Goal: Feedback & Contribution: Submit feedback/report problem

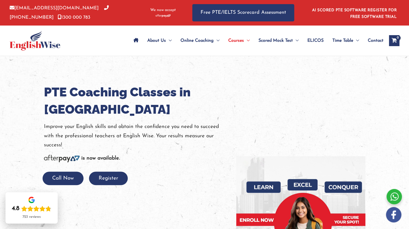
click at [404, 16] on div "info@englishwise.com.au 02-8628-7293 1300 000 783 We now accept Free PTE/IELTS …" at bounding box center [204, 13] width 409 height 26
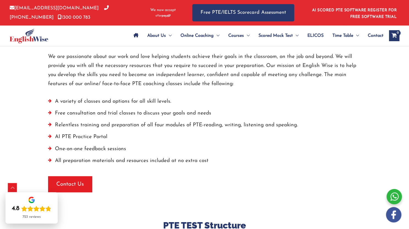
scroll to position [1885, 0]
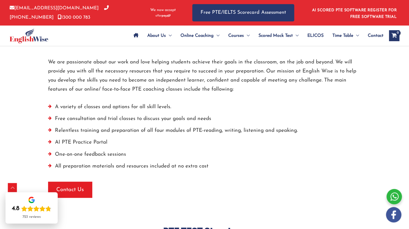
drag, startPoint x: 411, startPoint y: 11, endPoint x: 410, endPoint y: 137, distance: 126.2
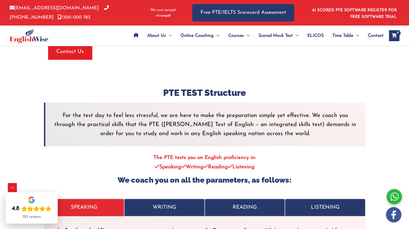
scroll to position [2111, 0]
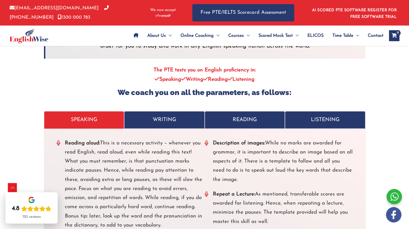
click at [253, 115] on p "READING" at bounding box center [245, 119] width 69 height 9
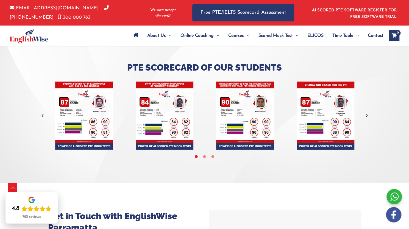
scroll to position [2383, 0]
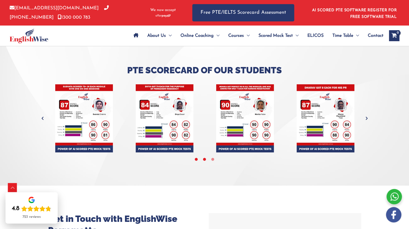
click at [204, 158] on icon at bounding box center [205, 160] width 4 height 4
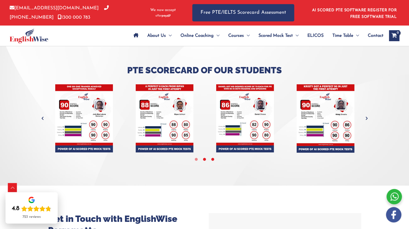
click at [214, 158] on icon at bounding box center [213, 160] width 4 height 4
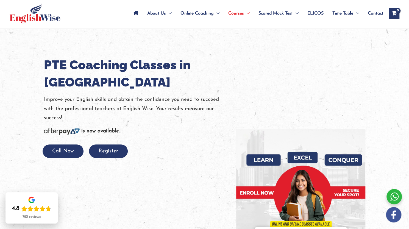
scroll to position [0, 0]
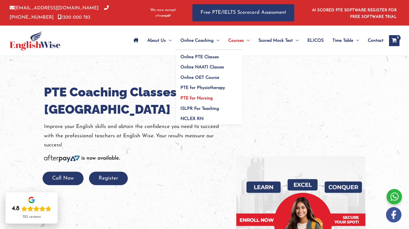
click at [195, 98] on span "PTE for Nursing" at bounding box center [197, 98] width 32 height 4
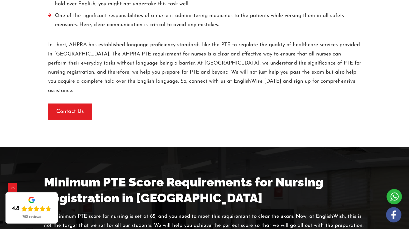
scroll to position [997, 0]
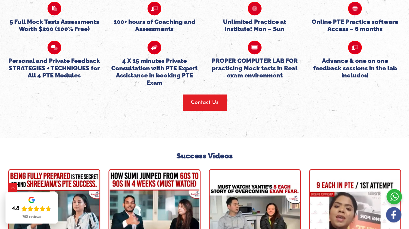
scroll to position [1475, 0]
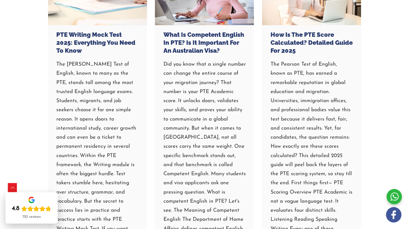
scroll to position [2344, 0]
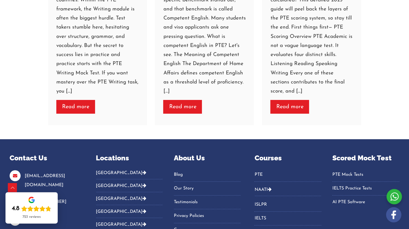
click at [258, 214] on link "IELTS" at bounding box center [288, 218] width 67 height 9
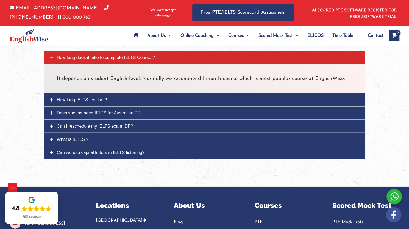
scroll to position [683, 0]
click at [78, 98] on span "How long IELTS test last?" at bounding box center [82, 100] width 50 height 5
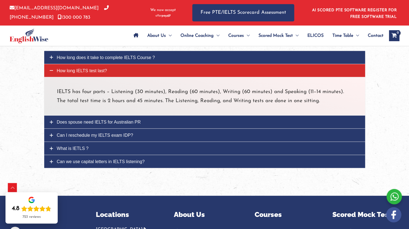
click at [108, 120] on span "Does spouse need IELTS for Australian PR" at bounding box center [99, 122] width 84 height 5
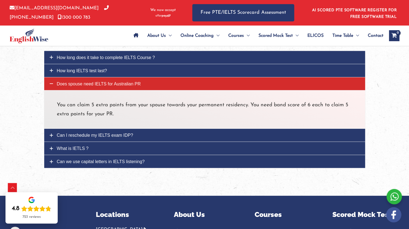
click at [103, 133] on span "Can I reschedule my IELTS exam IDP?" at bounding box center [95, 135] width 76 height 5
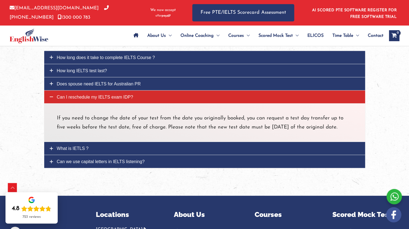
click at [89, 164] on span "Can we use capital letters in IELTS listening?" at bounding box center [101, 161] width 88 height 5
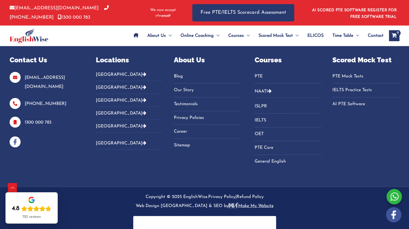
scroll to position [846, 0]
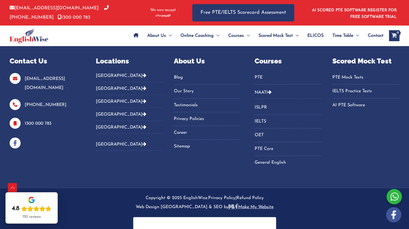
click at [262, 147] on link "PTE Core" at bounding box center [288, 149] width 67 height 9
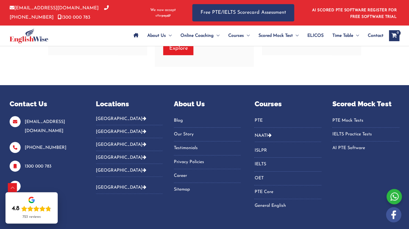
scroll to position [2434, 0]
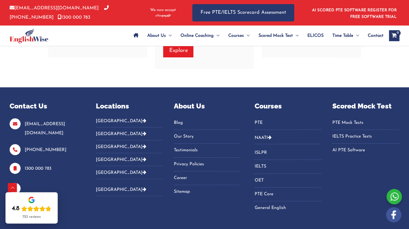
click at [350, 132] on link "IELTS Practice Tests" at bounding box center [366, 136] width 67 height 9
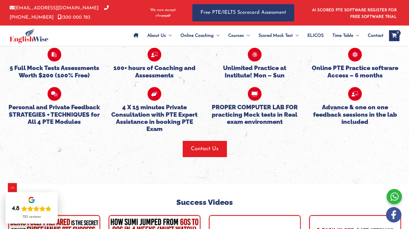
scroll to position [1227, 0]
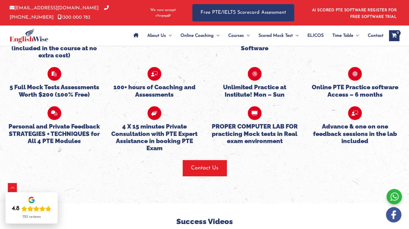
drag, startPoint x: 411, startPoint y: 54, endPoint x: 410, endPoint y: 118, distance: 63.5
click at [409, 118] on html "Skip to content info@englishwise.com.au 02-8628-7293 1300 000 783 We now accept…" at bounding box center [204, 49] width 409 height 2553
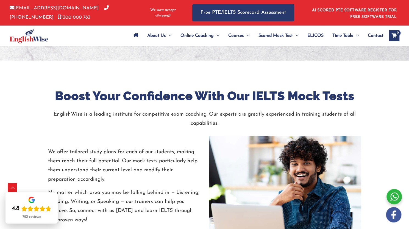
scroll to position [703, 0]
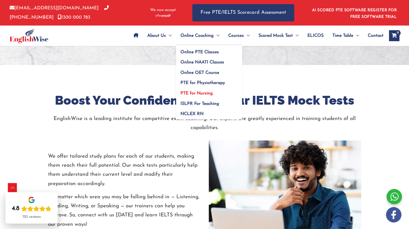
click at [197, 94] on span "PTE for Nursing" at bounding box center [197, 93] width 32 height 4
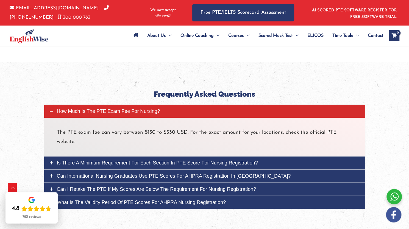
scroll to position [1820, 0]
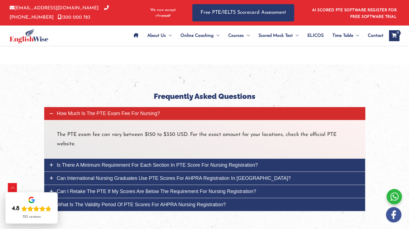
click at [236, 162] on span "Is there a minimum requirement for each section in PTE score for nursing regist…" at bounding box center [157, 164] width 201 height 5
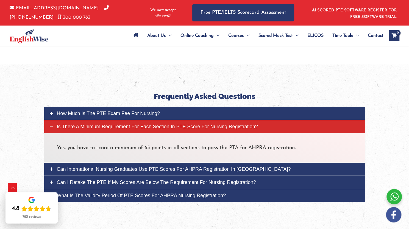
click at [232, 180] on span "Can I retake the PTE if my scores are below the requirement for nursing registr…" at bounding box center [157, 182] width 200 height 5
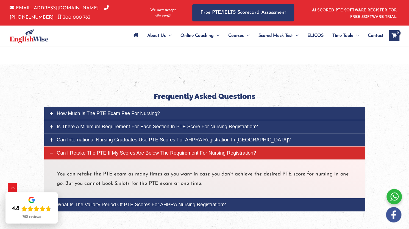
click at [209, 202] on span "What is the validity period of PTE scores for AHPRA nursing registration?" at bounding box center [141, 204] width 169 height 5
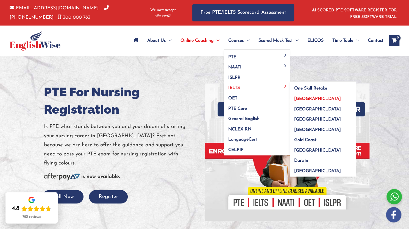
click at [298, 100] on span "[GEOGRAPHIC_DATA]" at bounding box center [317, 99] width 47 height 4
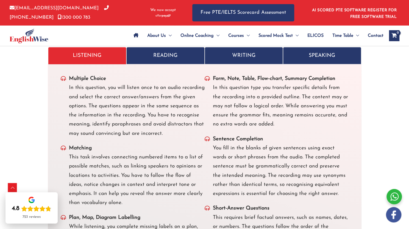
scroll to position [1509, 0]
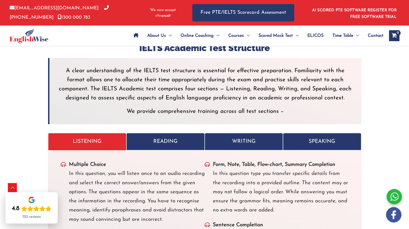
scroll to position [1434, 0]
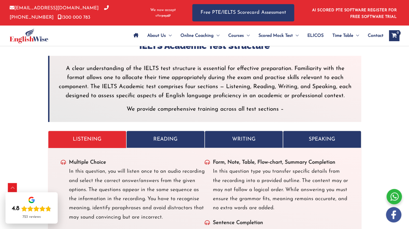
click at [175, 142] on p "READING" at bounding box center [165, 139] width 67 height 9
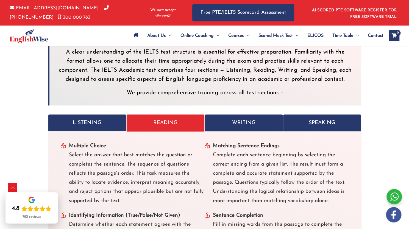
scroll to position [1446, 0]
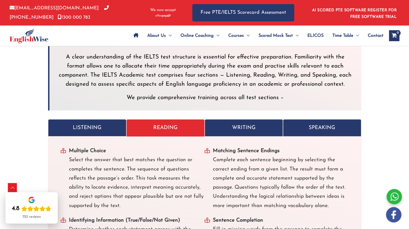
click at [249, 129] on p "WRITING" at bounding box center [244, 127] width 67 height 9
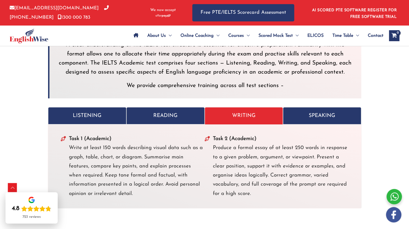
scroll to position [1481, 0]
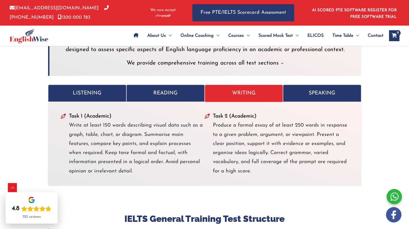
click at [337, 89] on p "SPEAKING" at bounding box center [322, 93] width 67 height 9
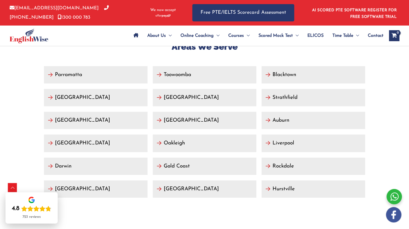
scroll to position [2330, 0]
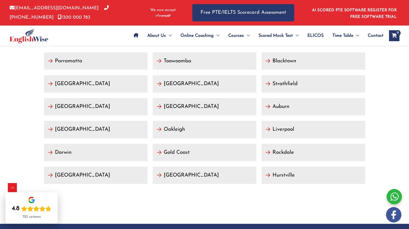
click at [73, 60] on link "Parramatta" at bounding box center [96, 61] width 104 height 17
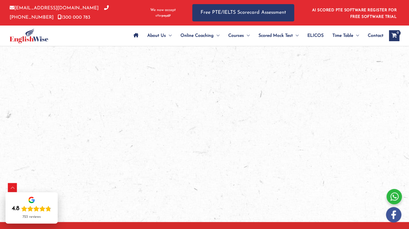
scroll to position [640, 0]
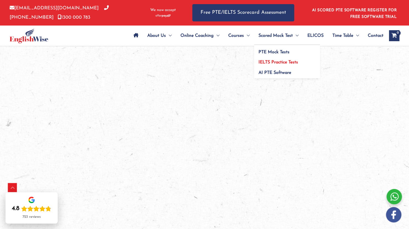
click at [266, 59] on link "IELTS Practice Tests" at bounding box center [287, 61] width 66 height 10
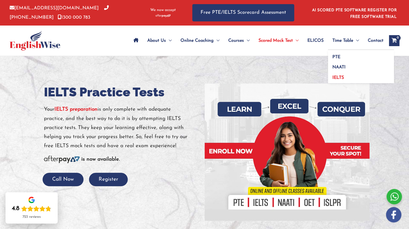
click at [339, 76] on span "IELTS" at bounding box center [339, 78] width 12 height 4
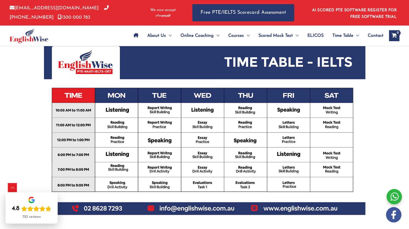
scroll to position [223, 0]
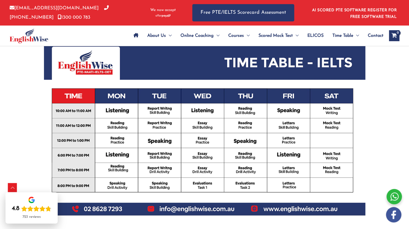
click at [400, 93] on html "Skip to content info@englishwise.com.au 02-8628-7293 1300 000 783 We now accept…" at bounding box center [204, 166] width 409 height 779
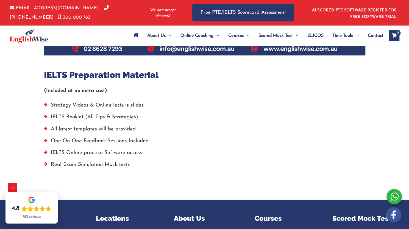
scroll to position [382, 0]
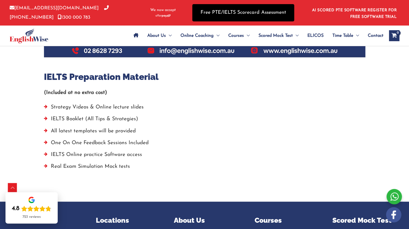
click at [281, 7] on link "Free PTE/IELTS Scorecard Assessment" at bounding box center [243, 12] width 102 height 17
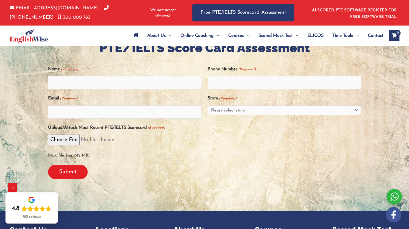
scroll to position [118, 0]
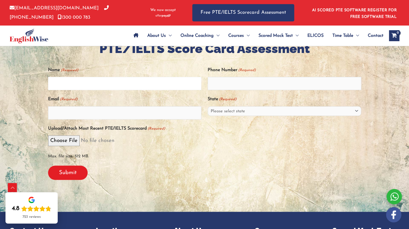
click at [89, 84] on input "Name (Required)" at bounding box center [125, 83] width 154 height 13
type input "[PERSON_NAME]"
type input "0432444060"
type input "[EMAIL_ADDRESS][DOMAIN_NAME]"
select select "[GEOGRAPHIC_DATA] ([GEOGRAPHIC_DATA])"
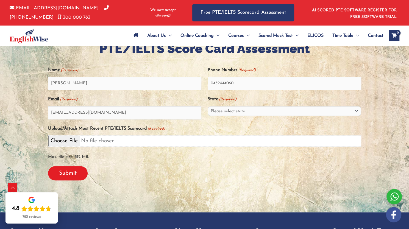
click at [63, 143] on input "Upload/Attach Most Recent PTE/IELTS Scorecard (Required)" at bounding box center [204, 141] width 313 height 11
type input "C:\fakepath\IMG_0875.png"
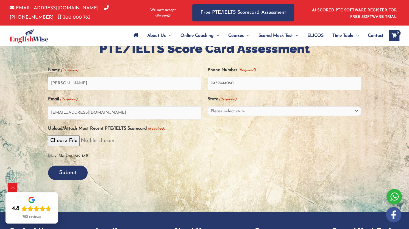
click at [68, 168] on input "Submit" at bounding box center [68, 173] width 40 height 14
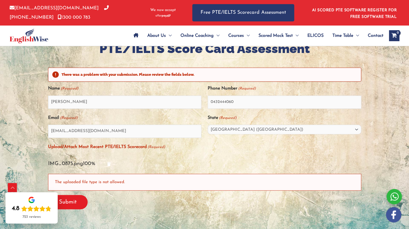
scroll to position [158, 0]
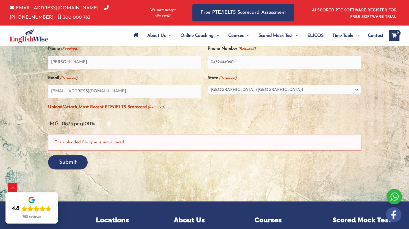
click at [68, 163] on input "Submit" at bounding box center [68, 162] width 40 height 14
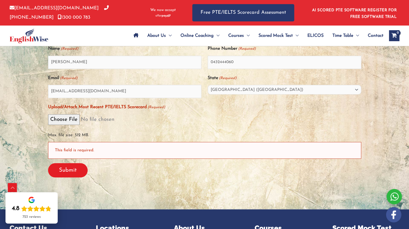
scroll to position [5, 2]
click at [83, 150] on div "This field is required." at bounding box center [204, 150] width 313 height 17
click at [74, 136] on span "Max. file size: 512 MB." at bounding box center [204, 133] width 313 height 13
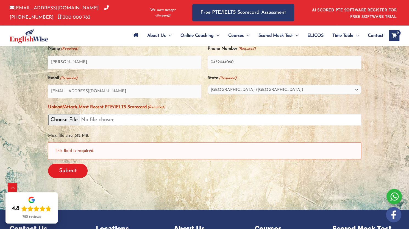
click at [71, 117] on input "Upload/Attach Most Recent PTE/IELTS Scorecard (Required)" at bounding box center [204, 119] width 313 height 11
type input "C:\fakepath\IMG_0875.png"
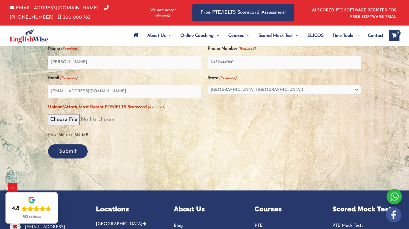
click at [75, 152] on input "Submit" at bounding box center [68, 151] width 40 height 14
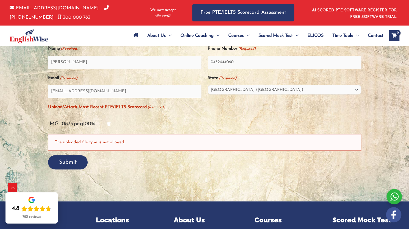
click at [71, 159] on input "Submit" at bounding box center [68, 162] width 40 height 14
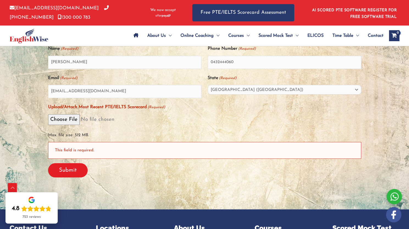
click at [102, 142] on div "This field is required." at bounding box center [204, 150] width 313 height 17
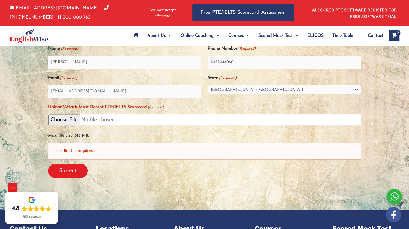
click at [73, 119] on input "Upload/Attach Most Recent PTE/IELTS Scorecard (Required)" at bounding box center [204, 119] width 313 height 11
type input "C:\fakepath\PTE_Score_Report_with_Image.pdf"
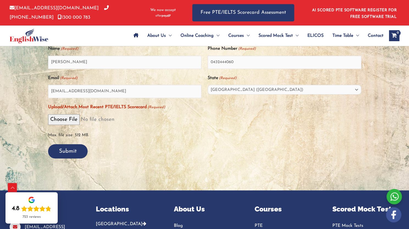
click at [73, 148] on input "Submit" at bounding box center [68, 151] width 40 height 14
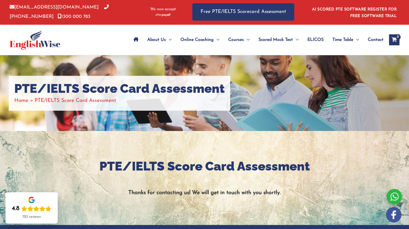
scroll to position [0, 0]
